Goal: Information Seeking & Learning: Learn about a topic

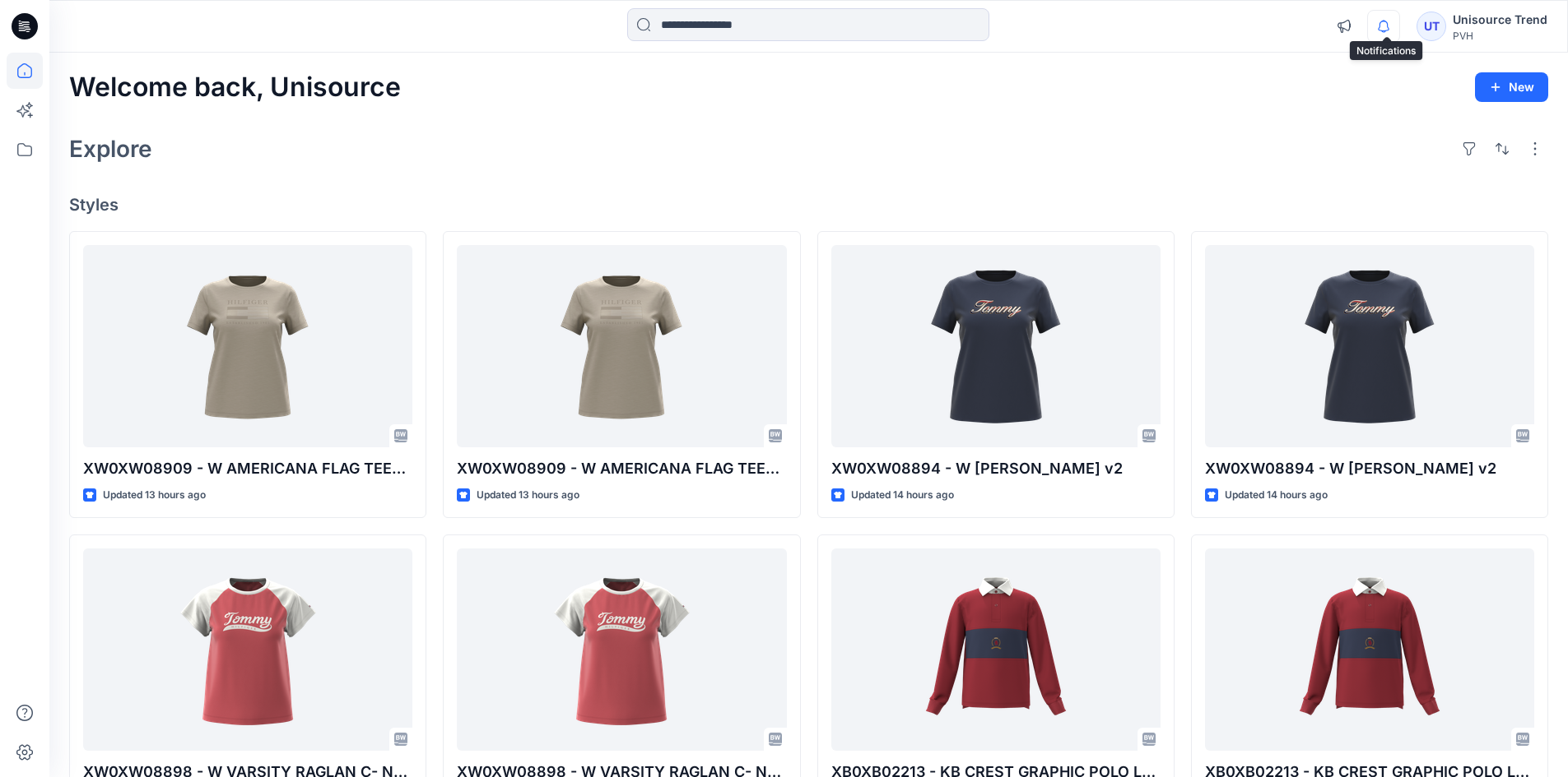
click at [1380, 30] on icon "button" at bounding box center [1383, 26] width 31 height 33
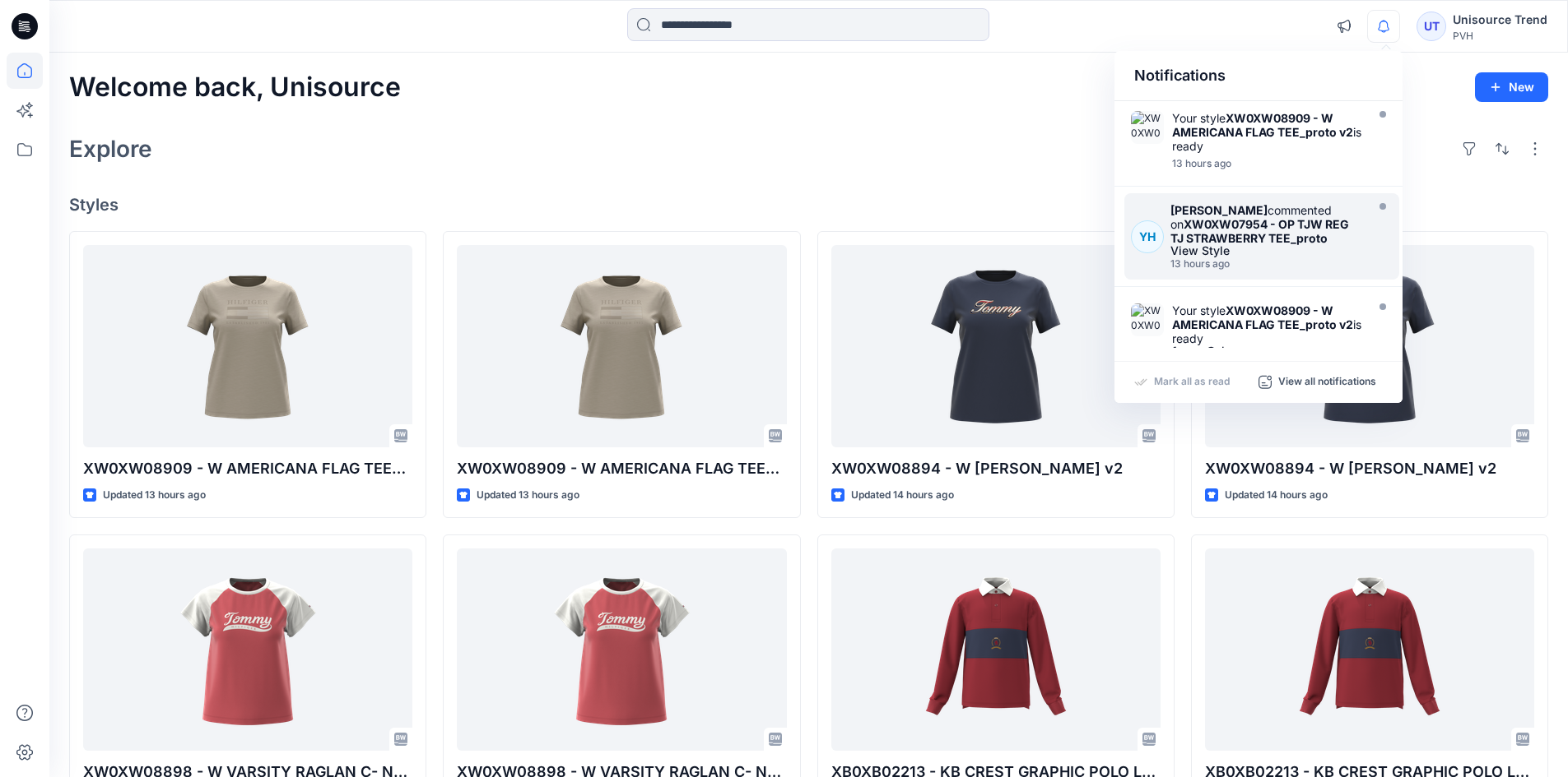
click at [1336, 260] on div "13 hours ago" at bounding box center [1265, 264] width 191 height 11
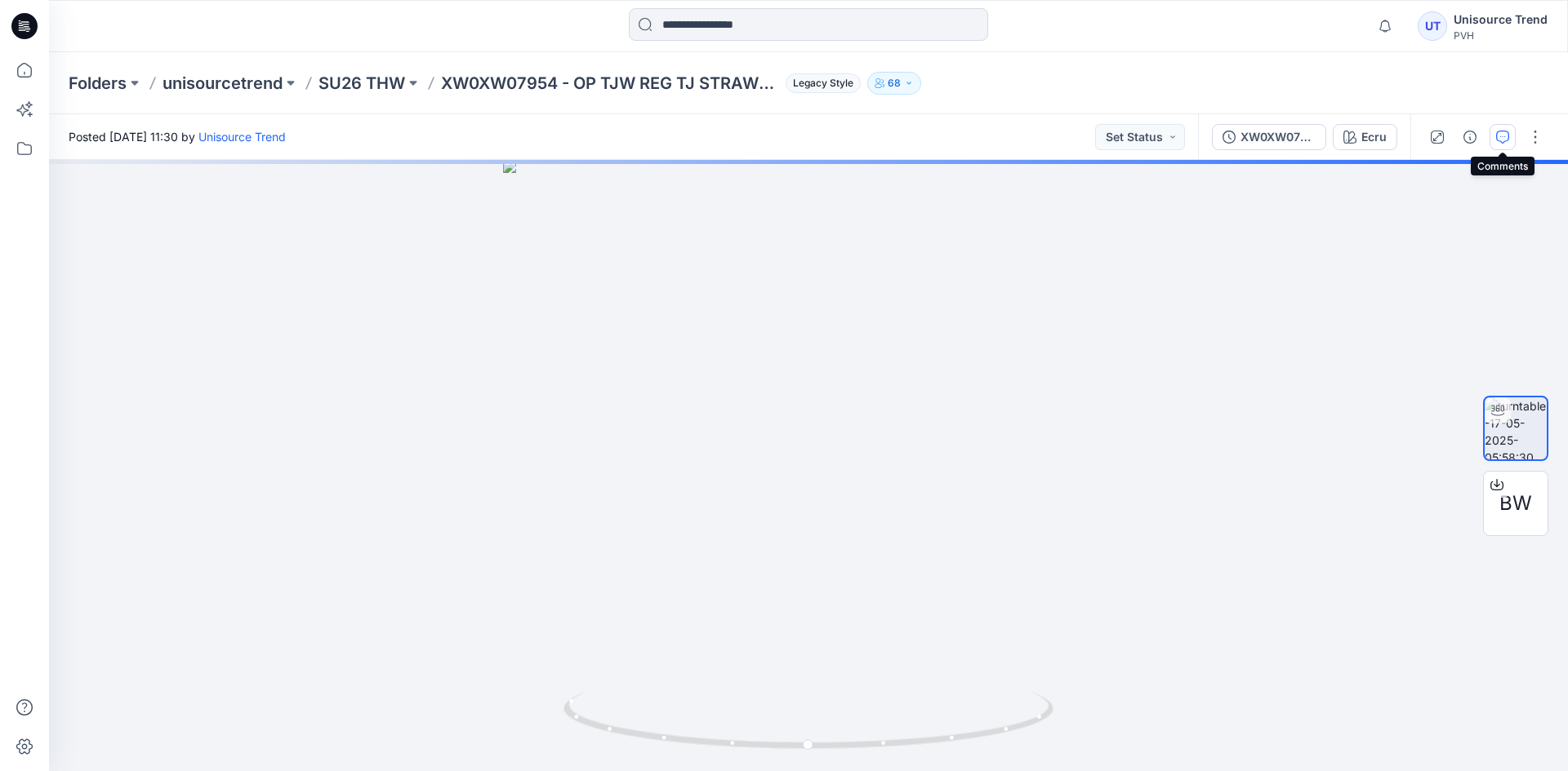
click at [1501, 136] on icon "button" at bounding box center [1502, 137] width 13 height 13
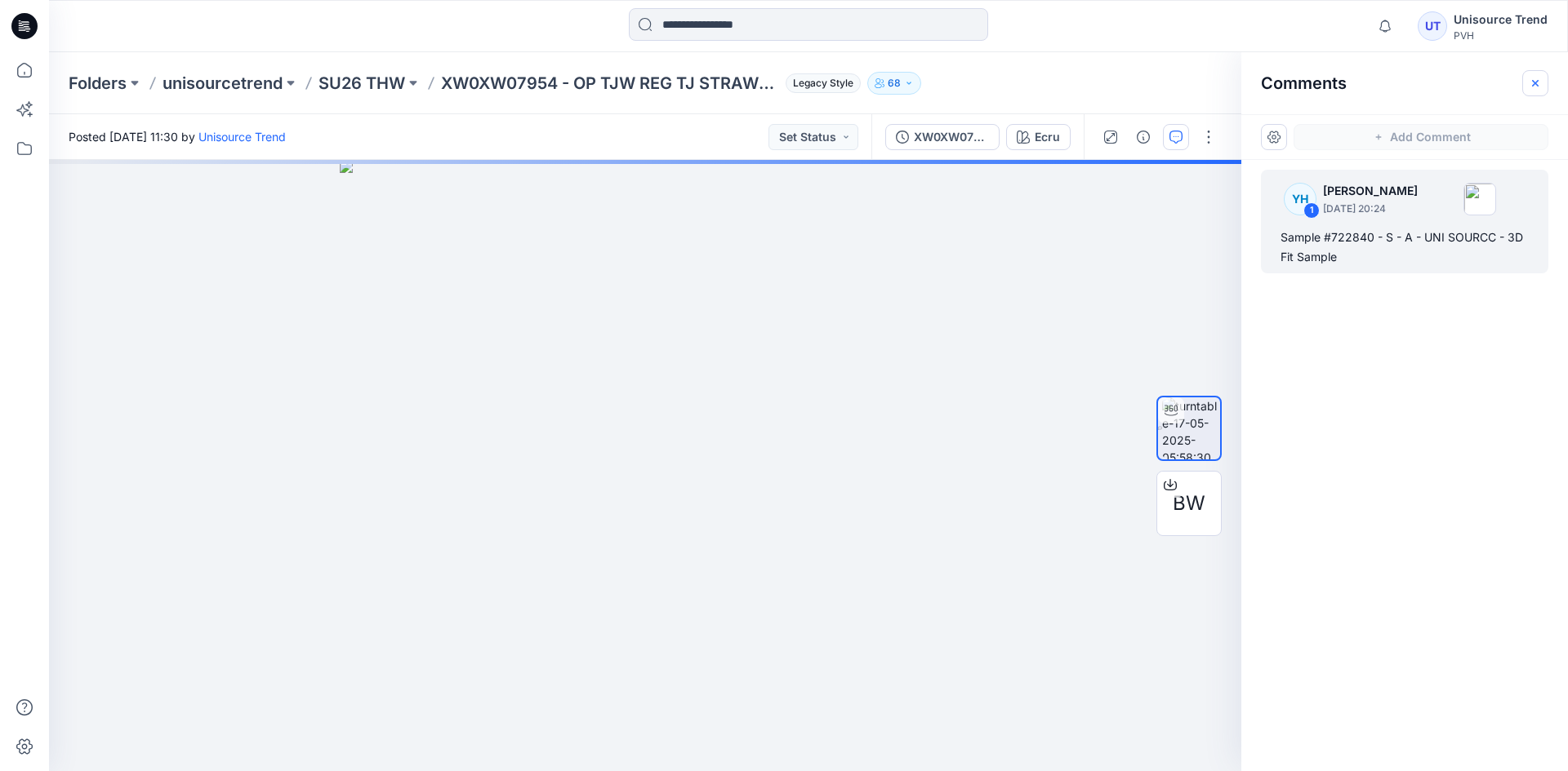
click at [1538, 81] on icon "button" at bounding box center [1534, 82] width 7 height 7
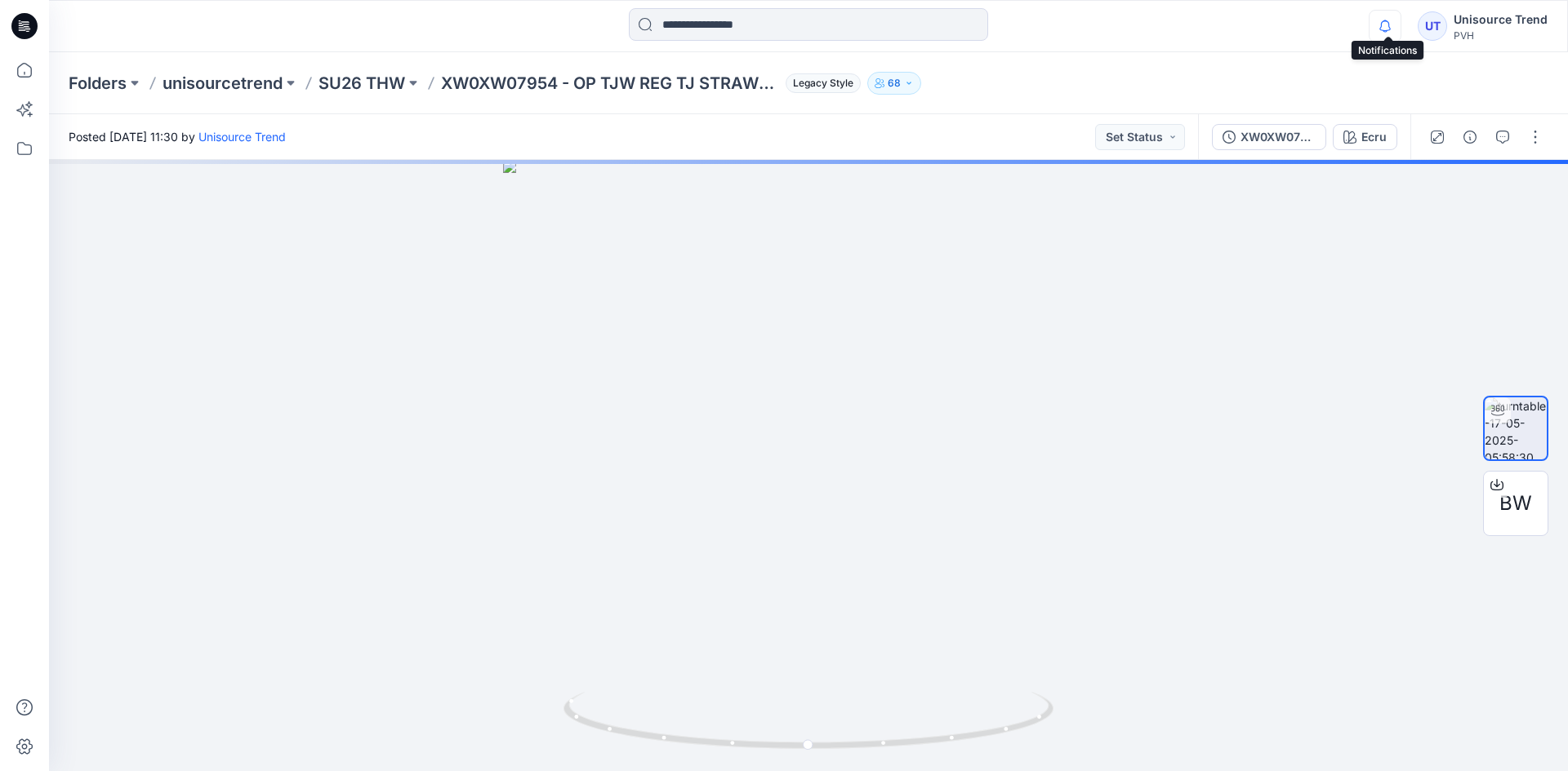
click at [1397, 28] on icon "button" at bounding box center [1384, 25] width 31 height 33
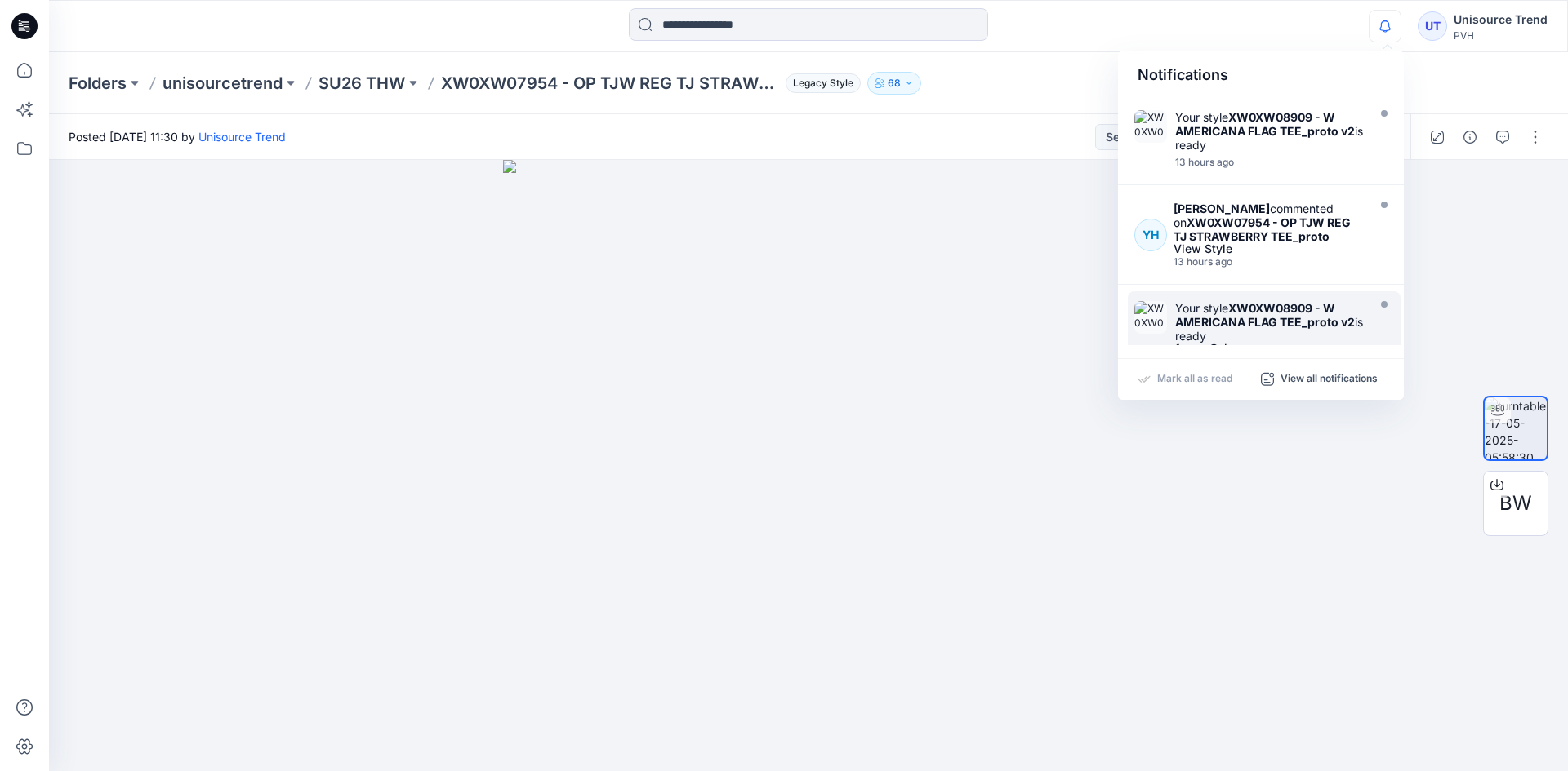
click at [1314, 328] on strong "XW0XW08909 - W AMERICANA FLAG TEE_proto v2" at bounding box center [1265, 314] width 180 height 27
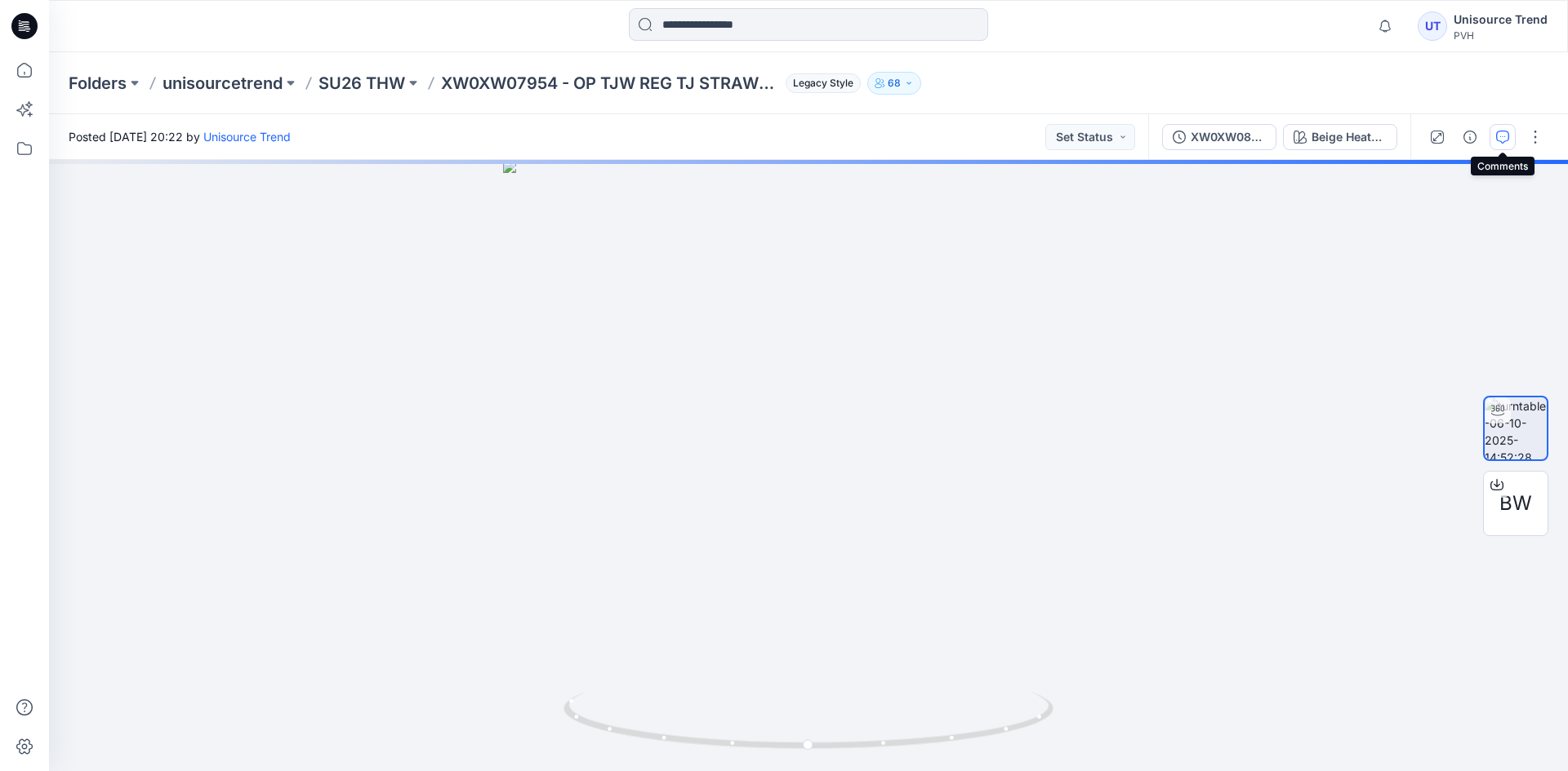
click at [1500, 133] on icon "button" at bounding box center [1502, 137] width 13 height 13
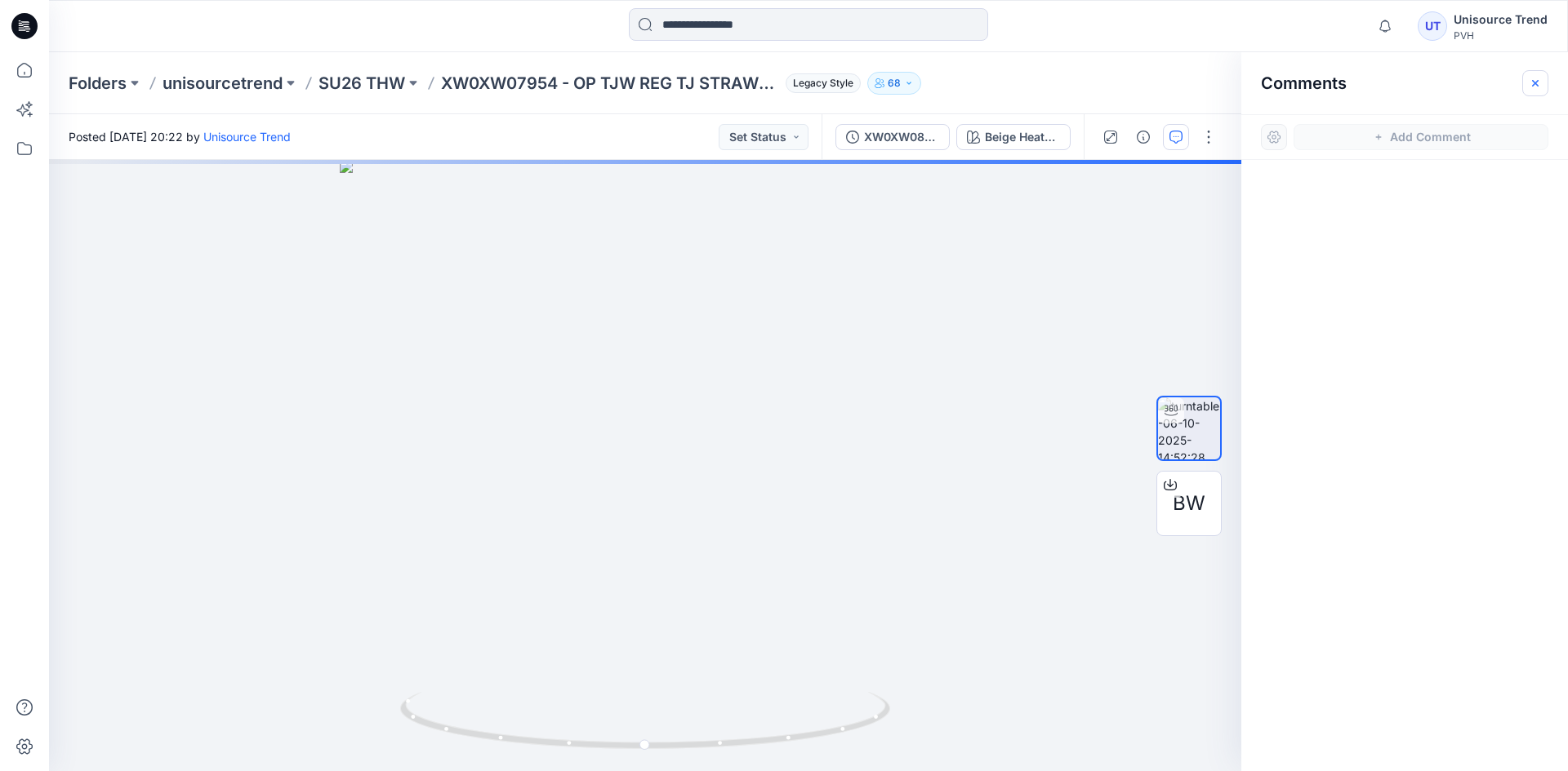
click at [1535, 74] on button "button" at bounding box center [1535, 84] width 26 height 26
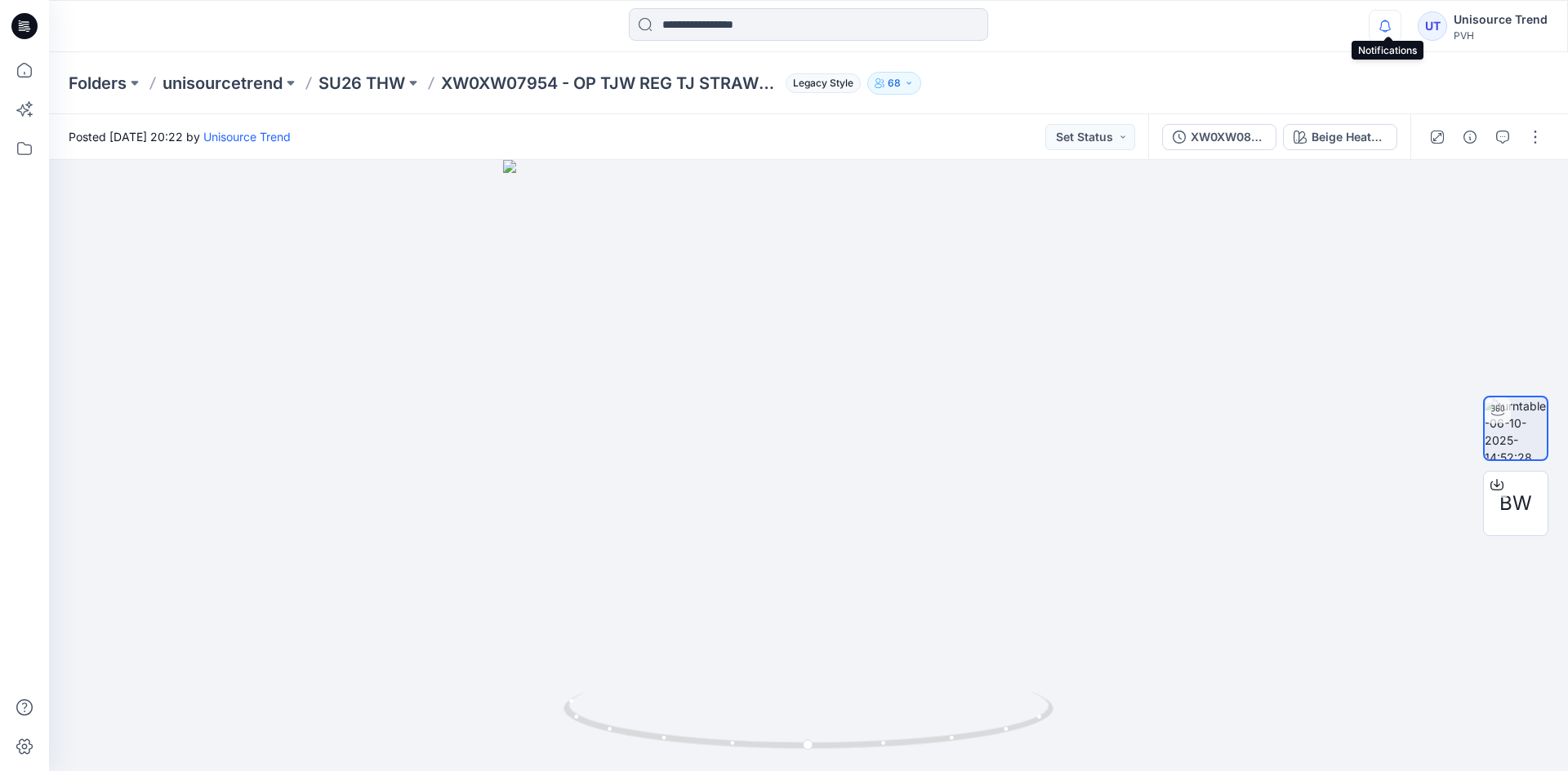
click at [1391, 34] on icon "button" at bounding box center [1384, 25] width 31 height 33
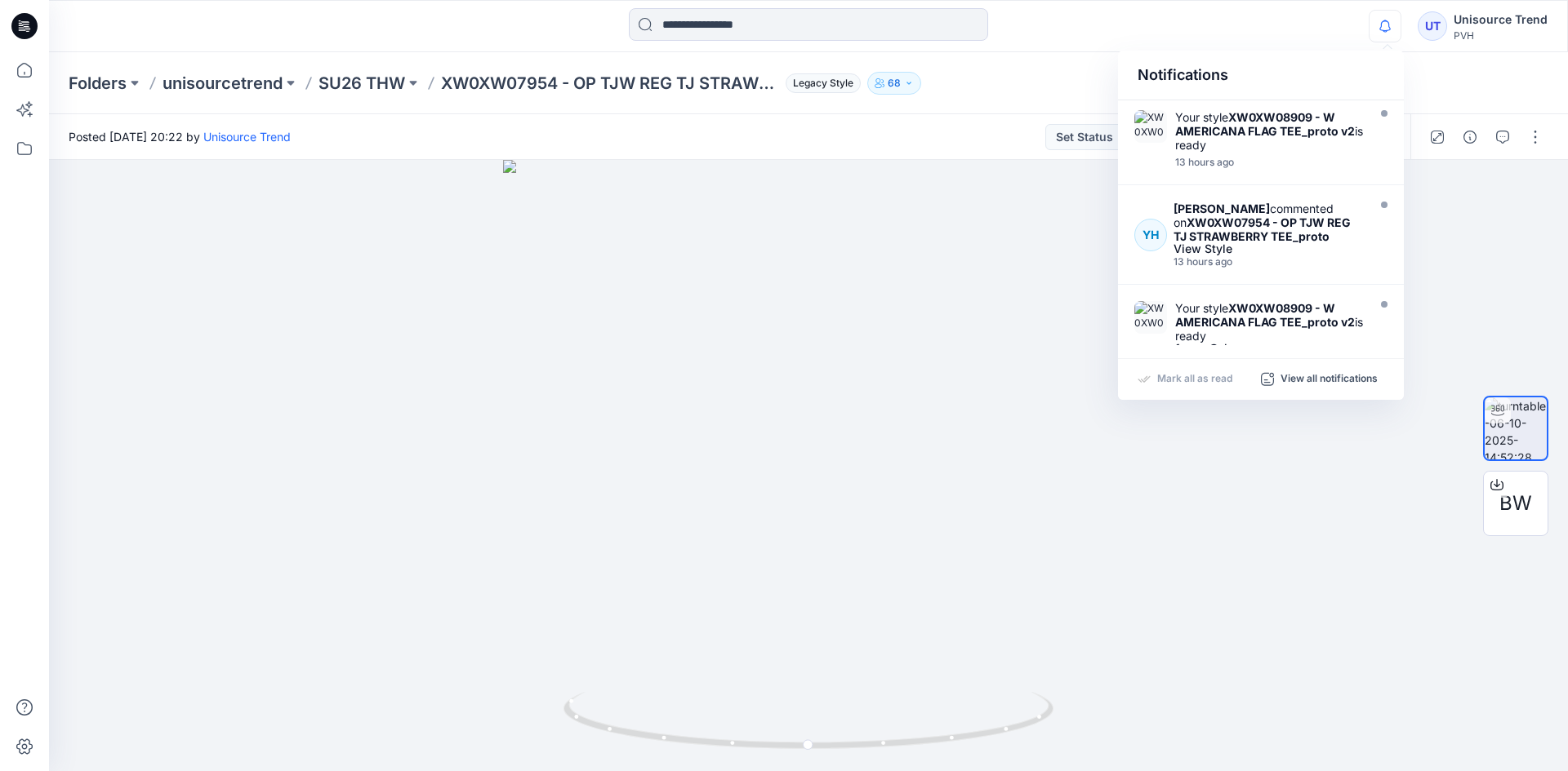
click at [1260, 35] on div "Notifications Your style XW0XW08909 - W AMERICANA FLAG TEE_proto v2 is ready 13…" at bounding box center [808, 26] width 1518 height 36
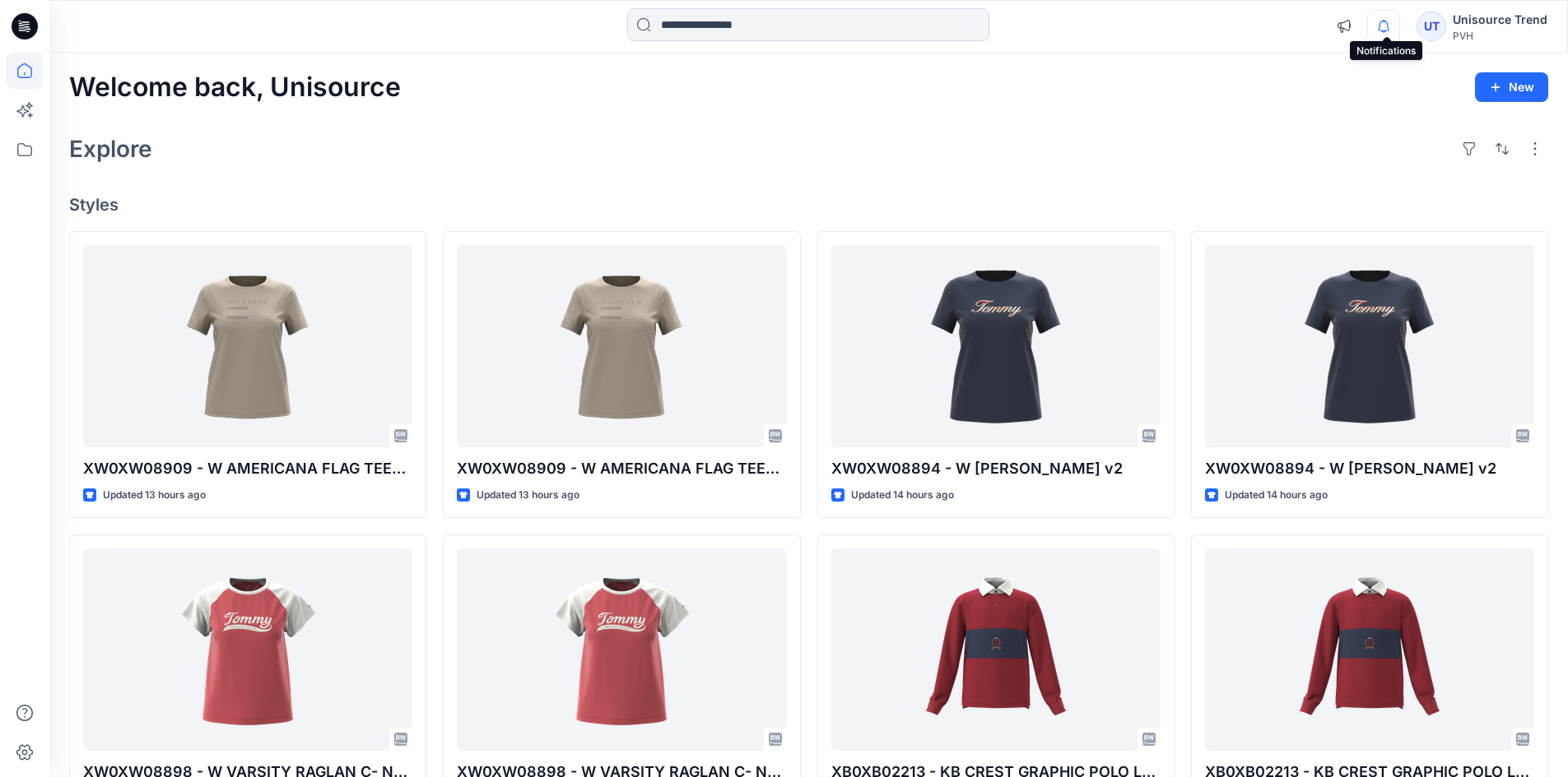
click at [1379, 21] on icon "button" at bounding box center [1383, 26] width 31 height 33
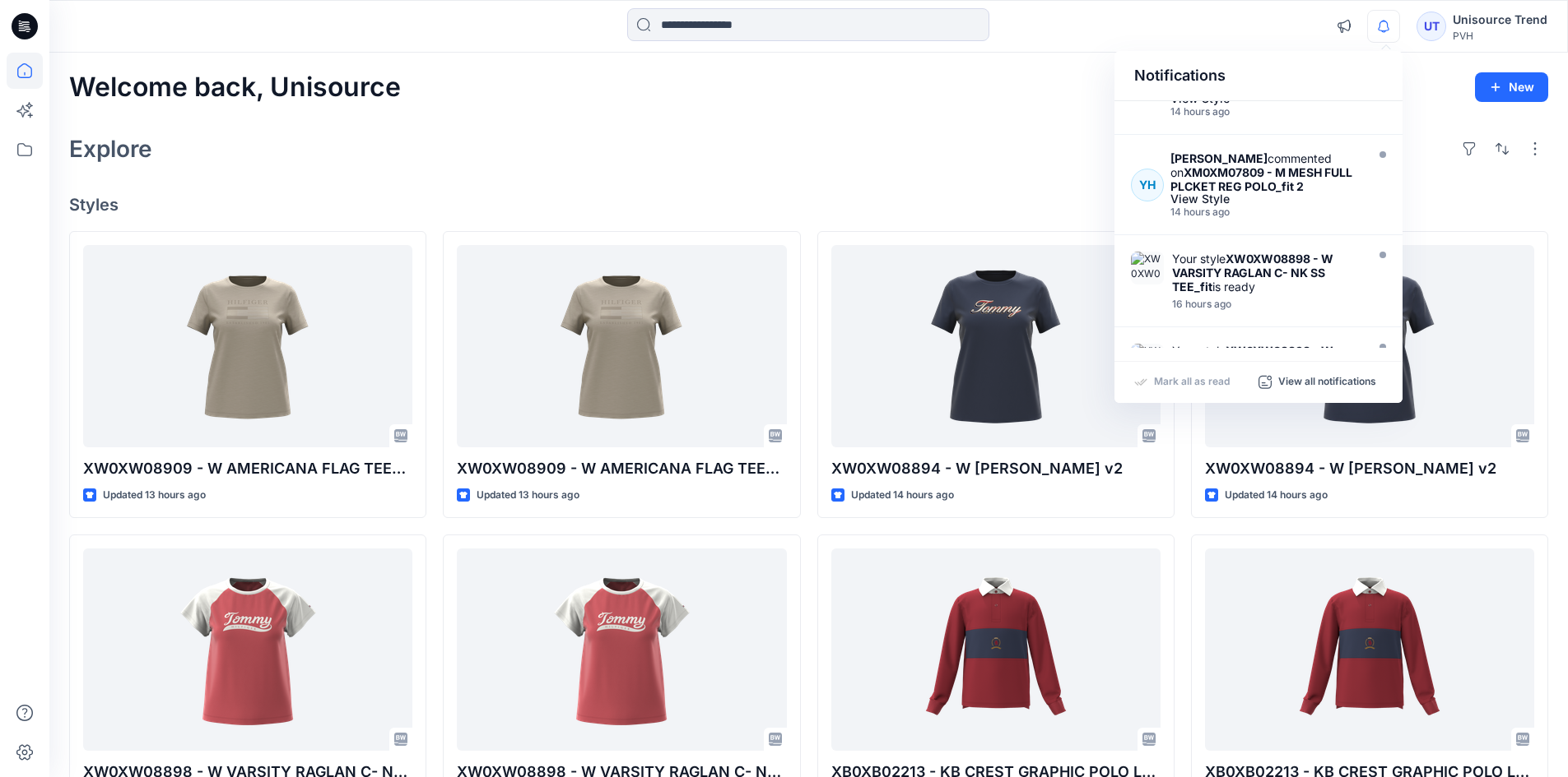
scroll to position [658, 0]
